Goal: Task Accomplishment & Management: Use online tool/utility

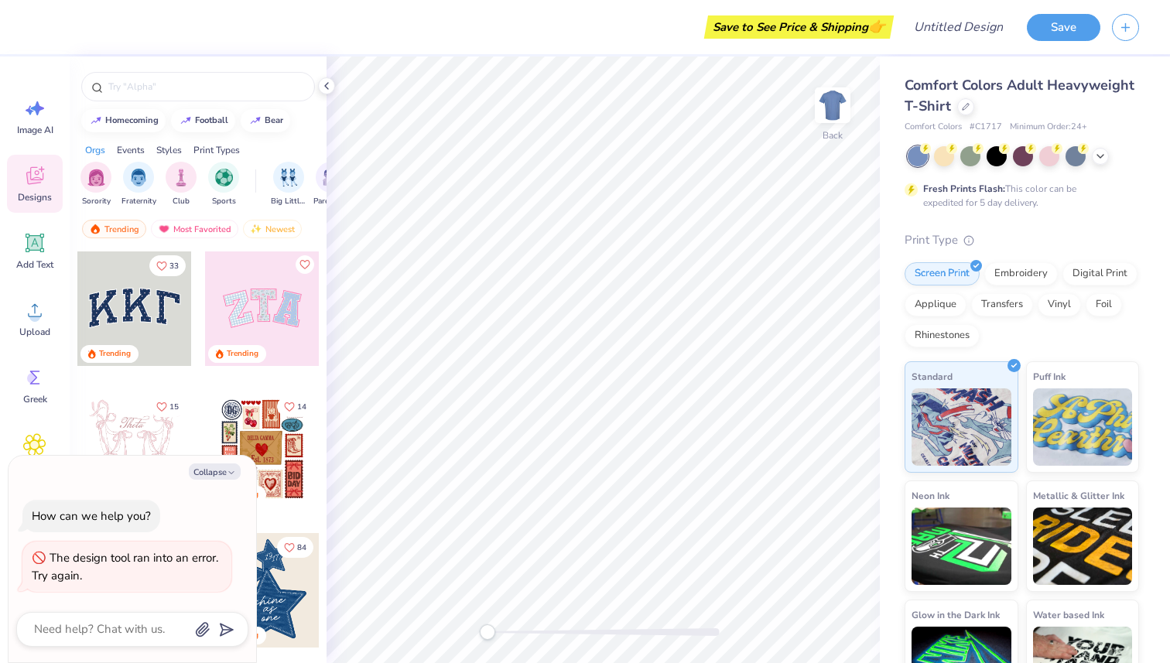
click at [154, 299] on div at bounding box center [134, 308] width 115 height 115
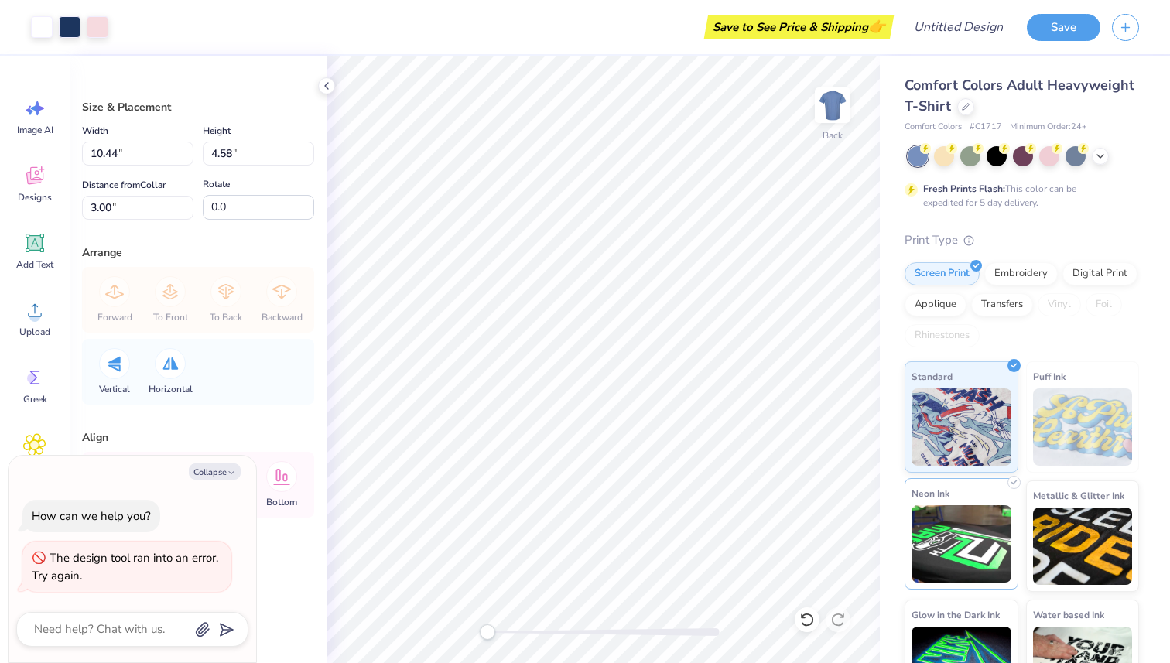
click at [939, 549] on img at bounding box center [961, 543] width 100 height 77
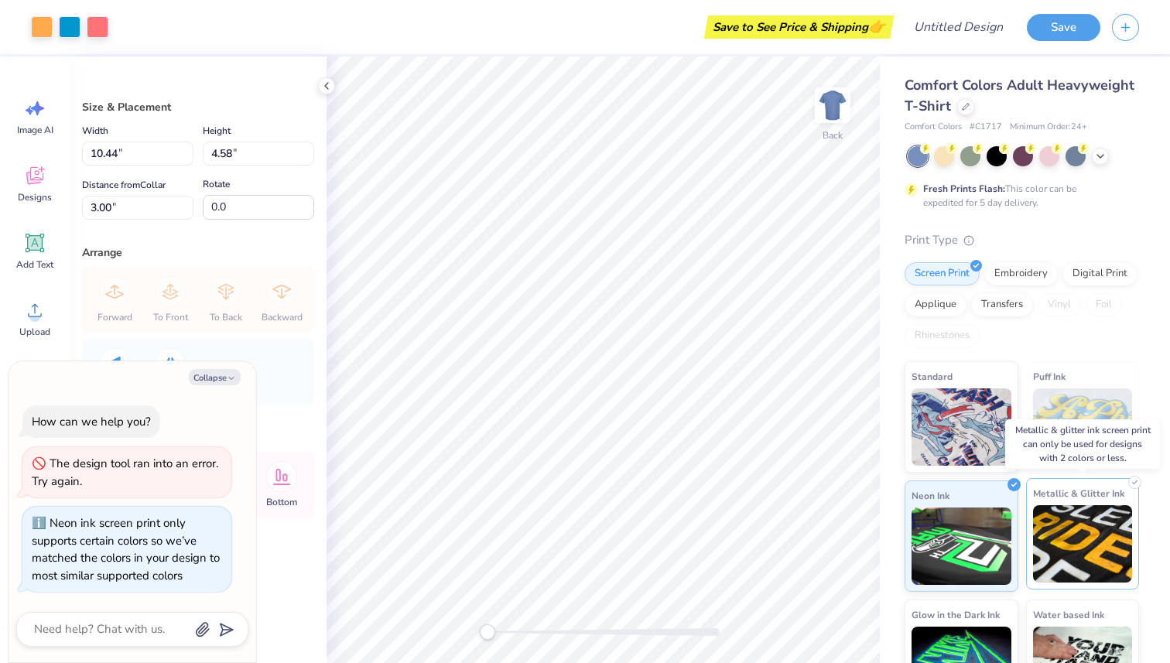
click at [1081, 523] on img at bounding box center [1083, 543] width 100 height 77
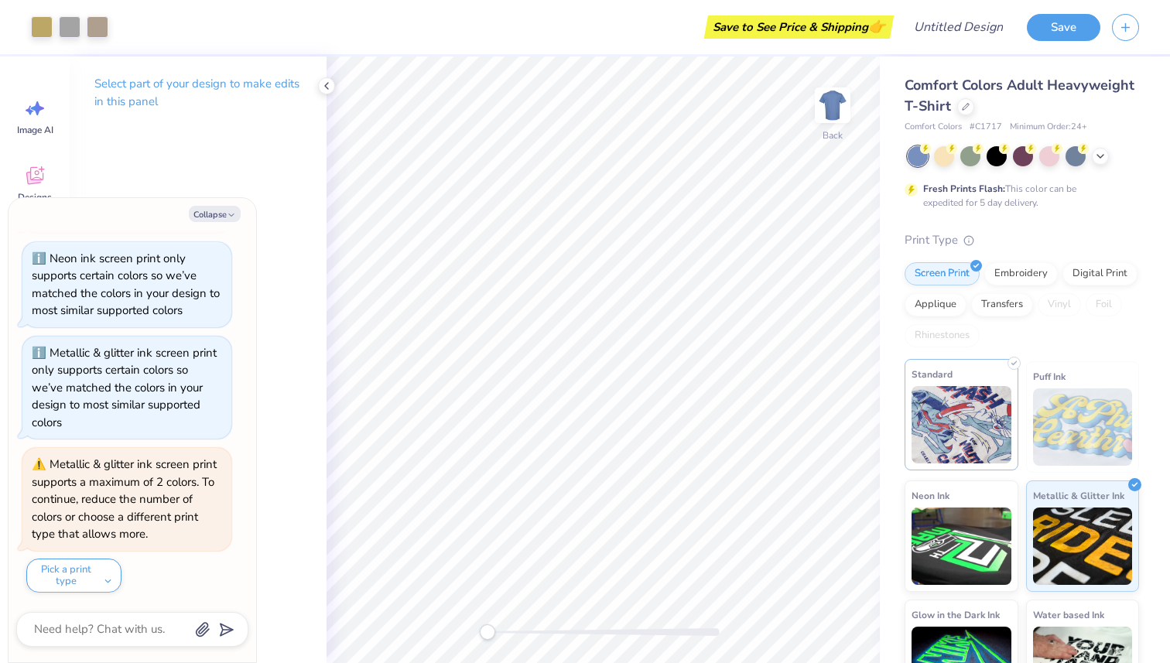
click at [975, 429] on img at bounding box center [961, 424] width 100 height 77
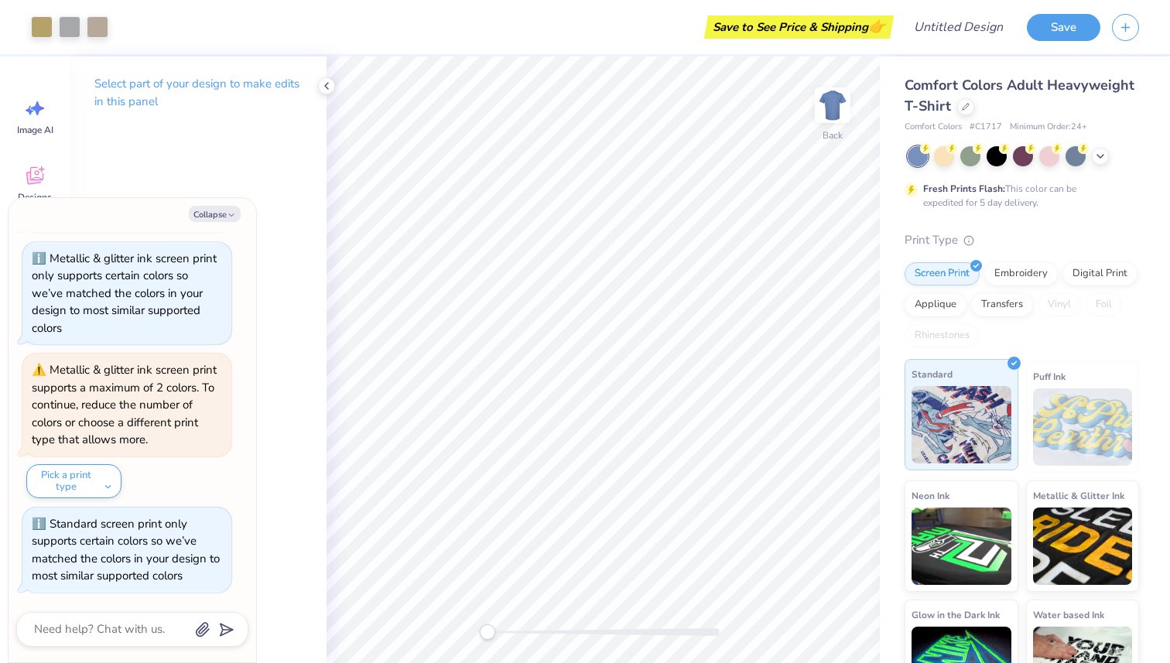
scroll to position [48, 0]
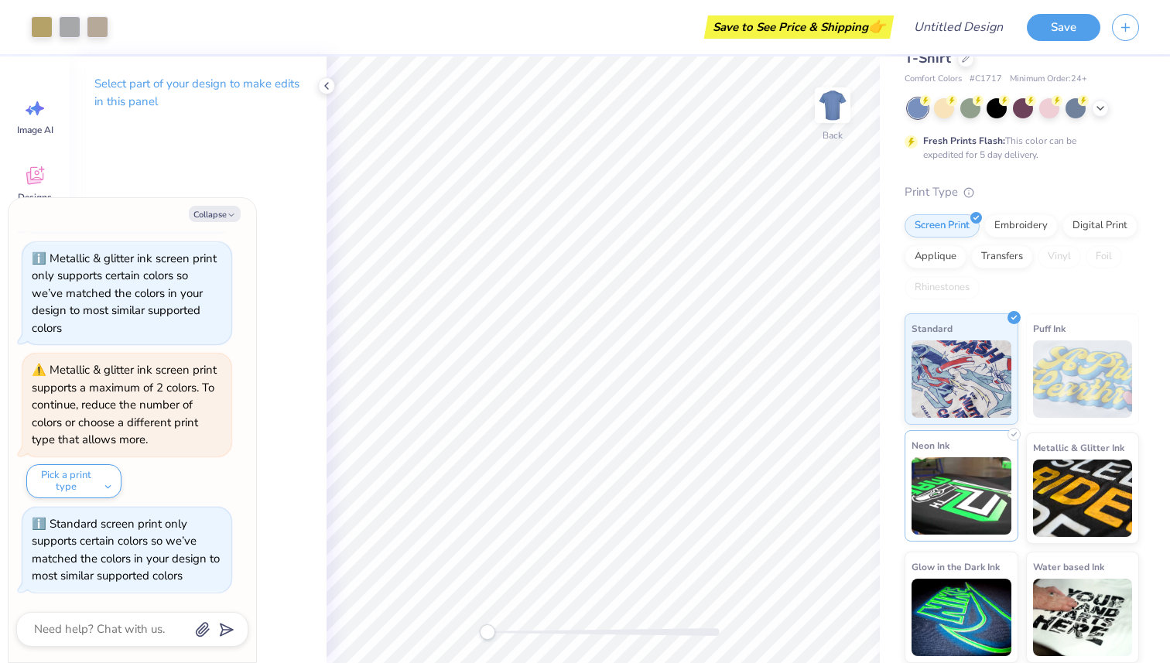
click at [983, 484] on img at bounding box center [961, 495] width 100 height 77
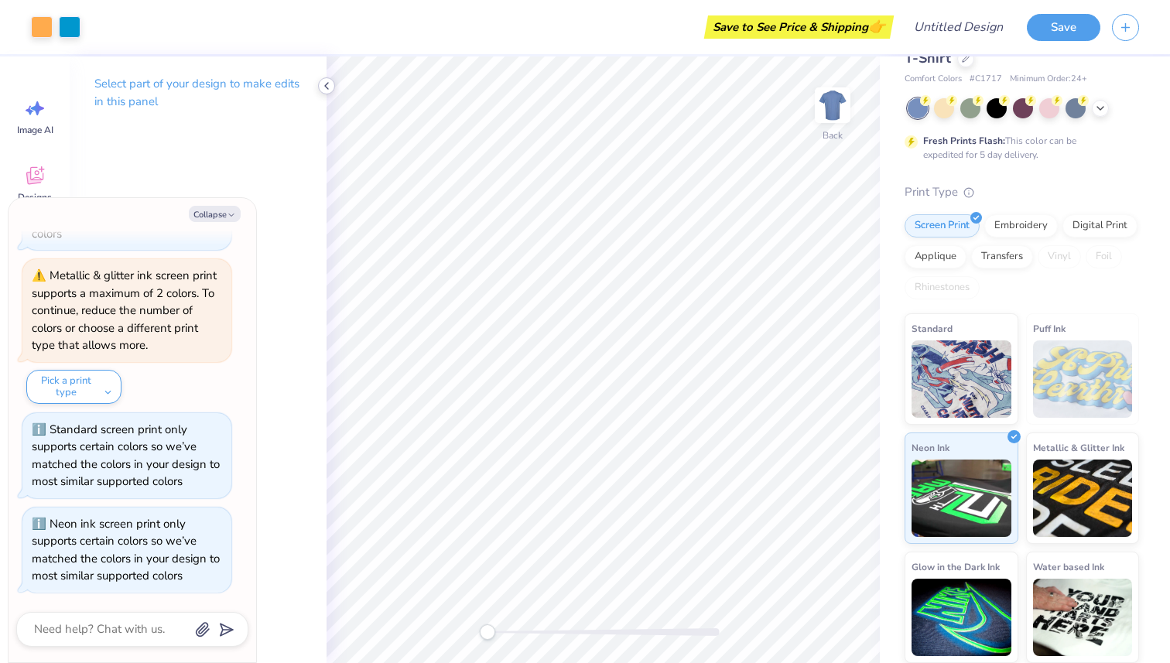
click at [323, 91] on icon at bounding box center [326, 86] width 12 height 12
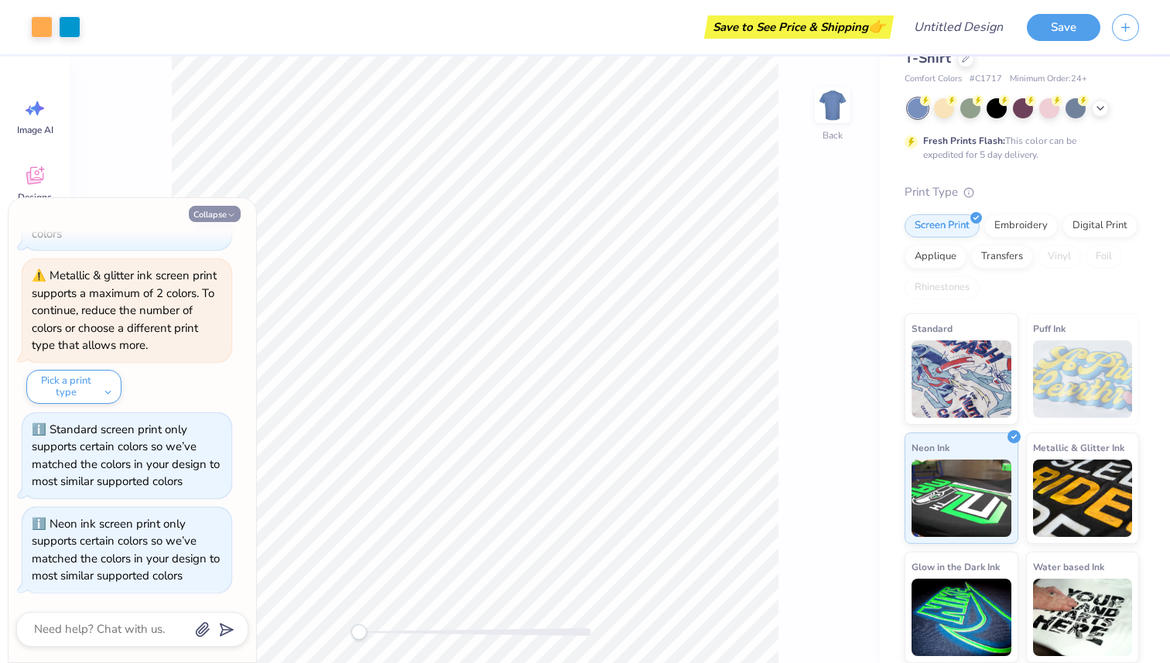
click at [212, 211] on button "Collapse" at bounding box center [215, 214] width 52 height 16
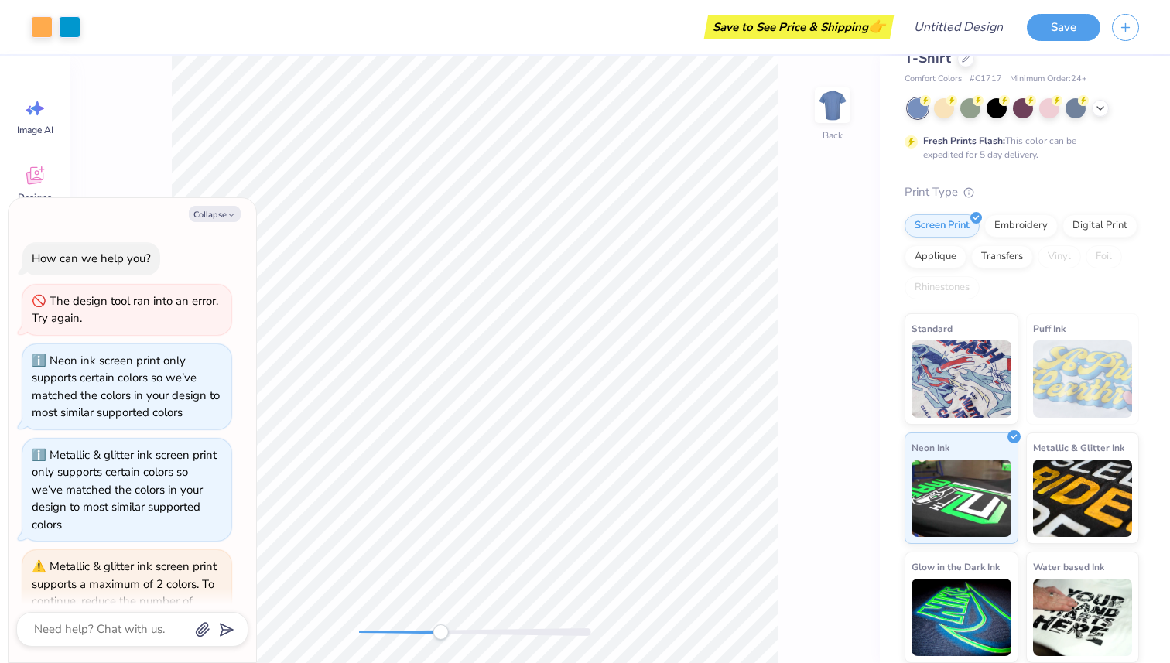
scroll to position [385, 0]
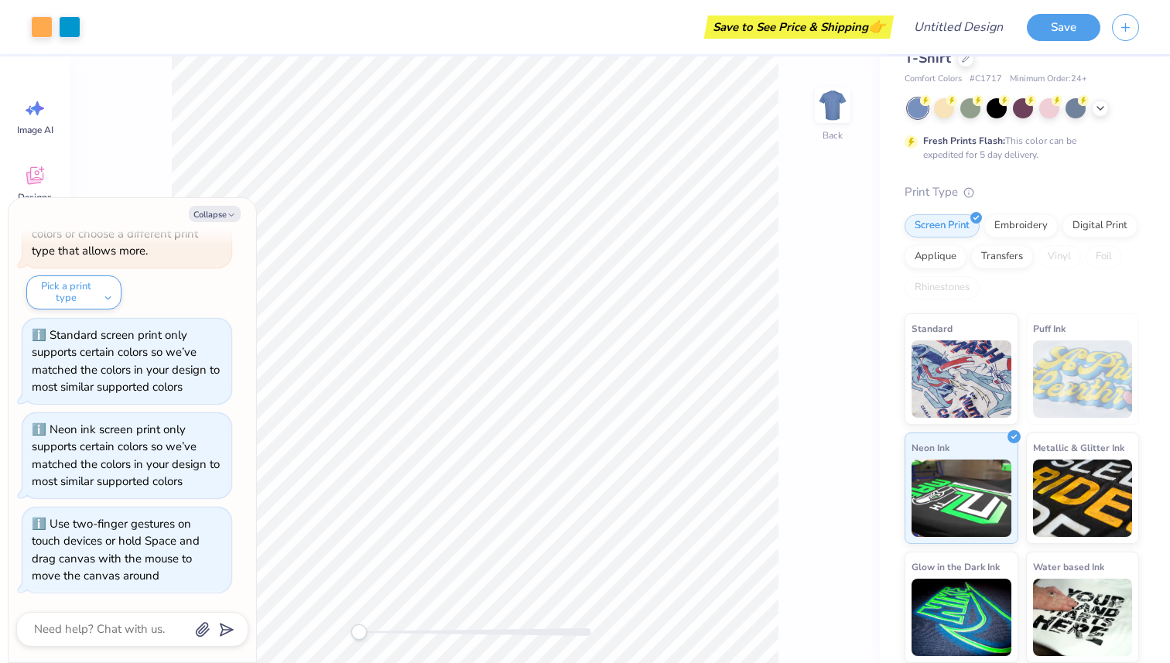
click at [261, 614] on div "Back" at bounding box center [475, 359] width 810 height 607
type textarea "x"
